Goal: Register for event/course

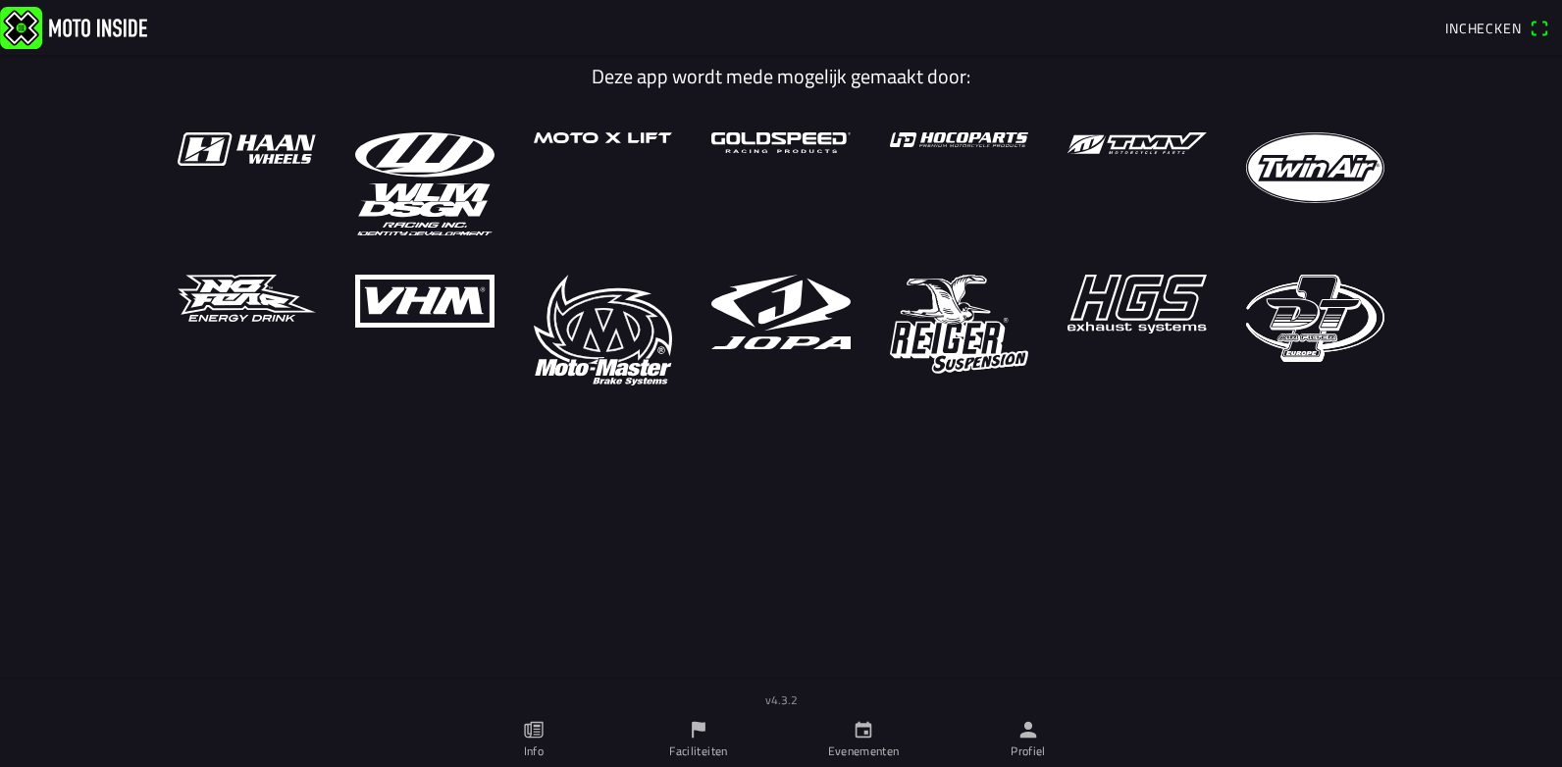
click at [107, 25] on img at bounding box center [73, 27] width 147 height 42
click at [869, 725] on icon "calendar" at bounding box center [863, 730] width 17 height 17
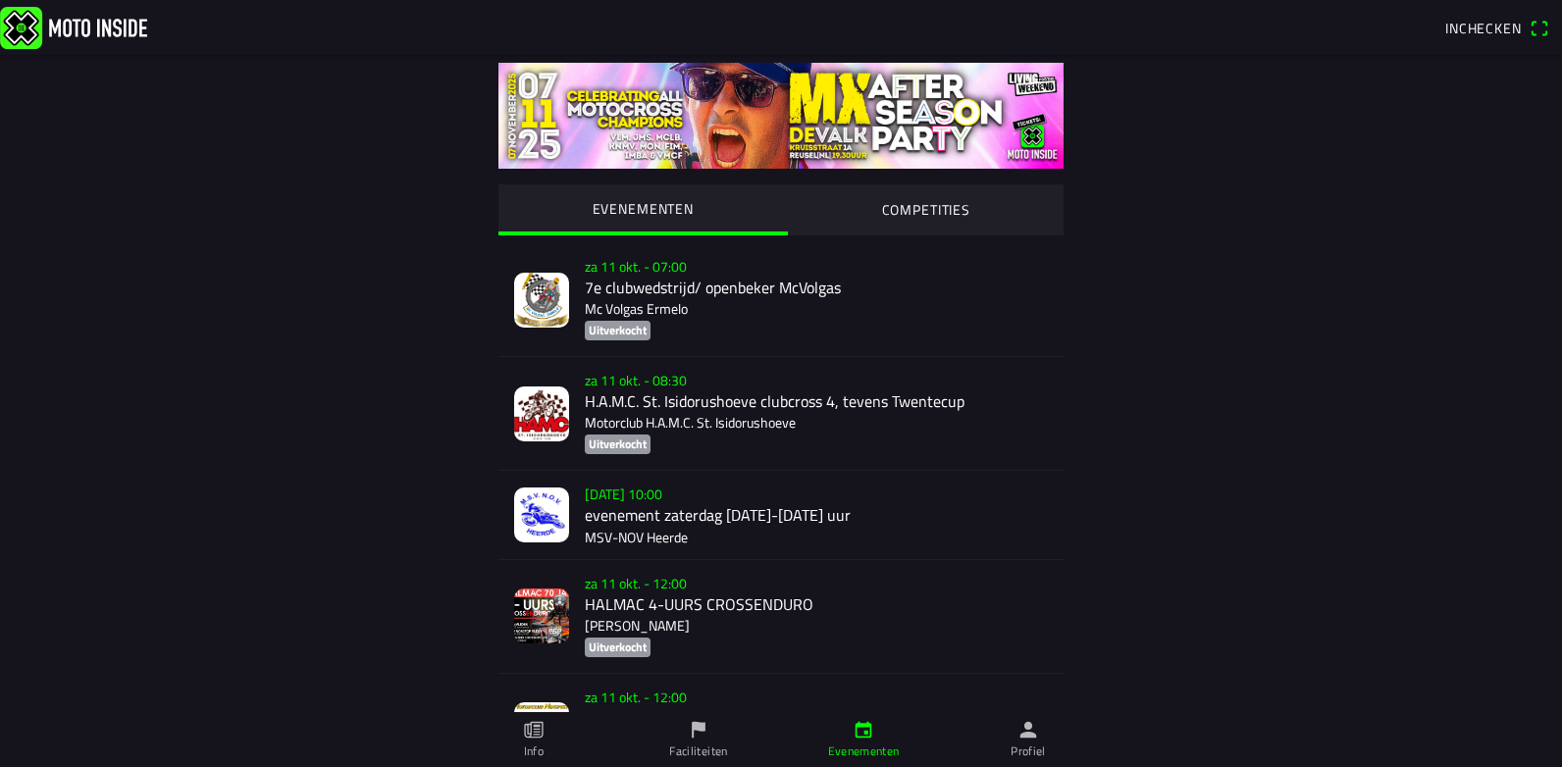
scroll to position [623, 0]
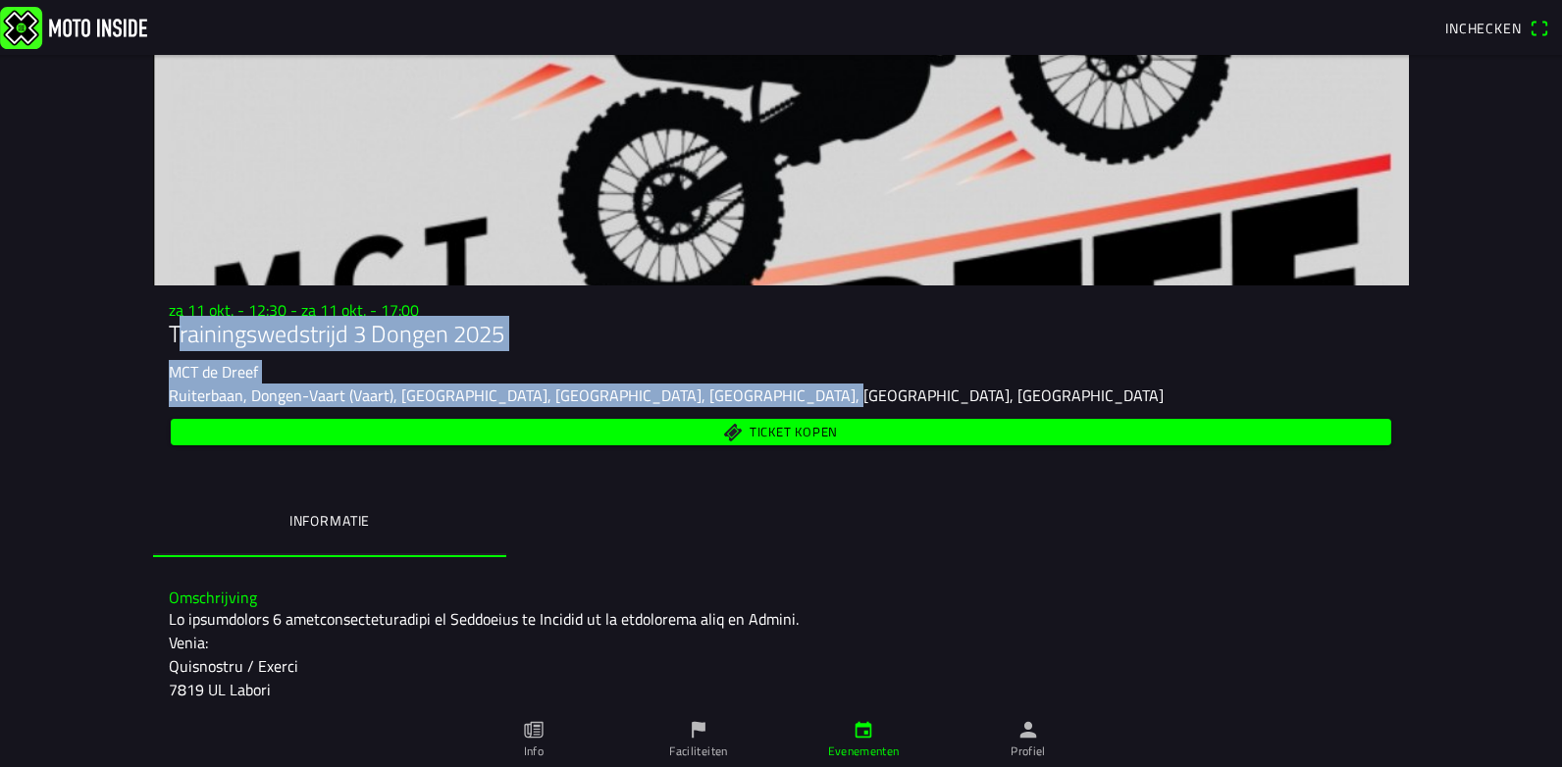
drag, startPoint x: 166, startPoint y: 333, endPoint x: 786, endPoint y: 394, distance: 623.1
click at [786, 394] on div "za 11 okt. - 12:30 - za 11 okt. - 17:00 Trainingswedstrijd 3 Dongen 2025 MCT de…" at bounding box center [781, 375] width 1256 height 148
copy div "Trainingswedstrijd 3 Dongen 2025 MCT de Dreef Ruiterbaan, Dongen-Vaart (Vaart),…"
